Goal: Find specific page/section: Find specific page/section

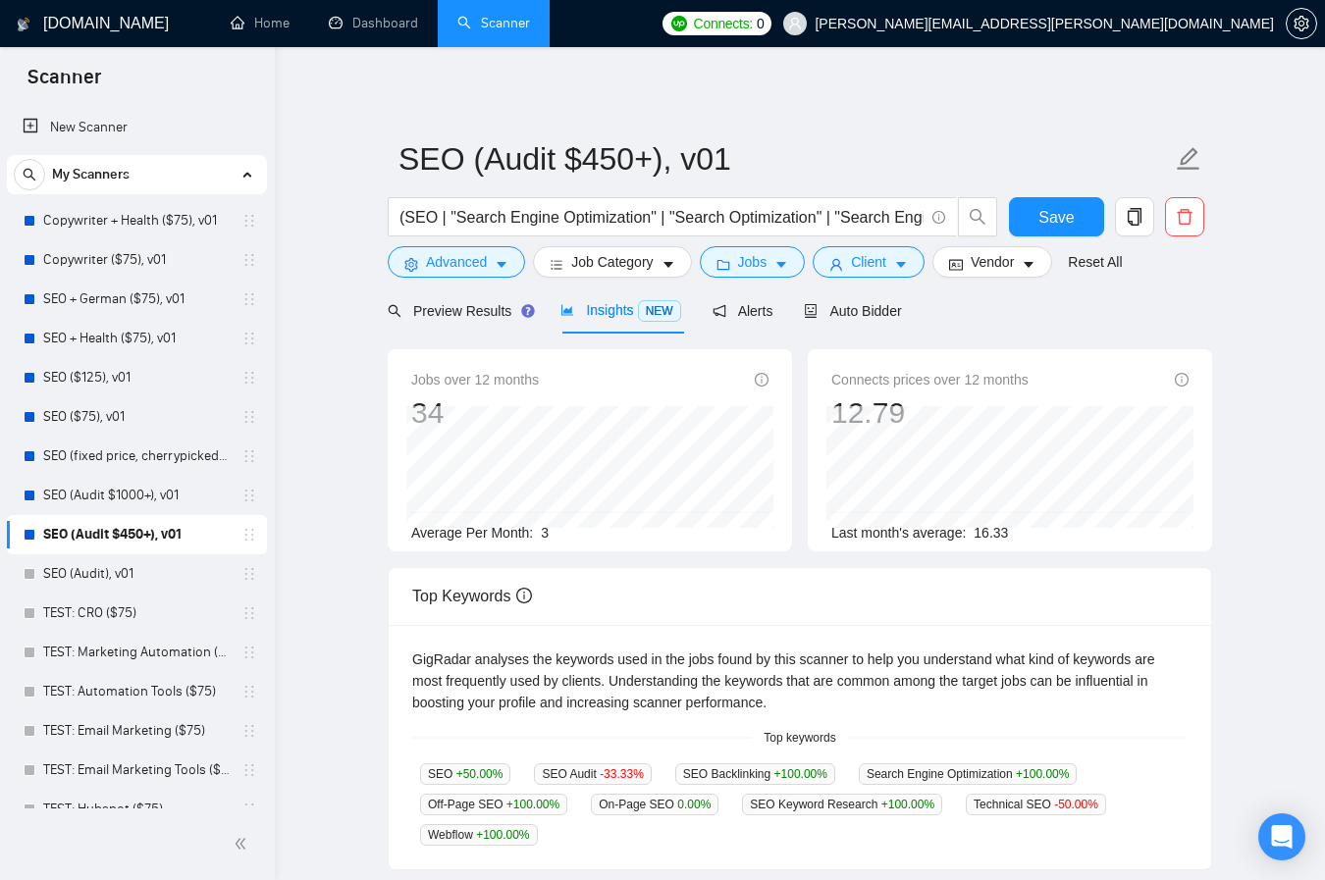
click at [615, 318] on span "Insights NEW" at bounding box center [620, 310] width 120 height 16
